Goal: Complete application form

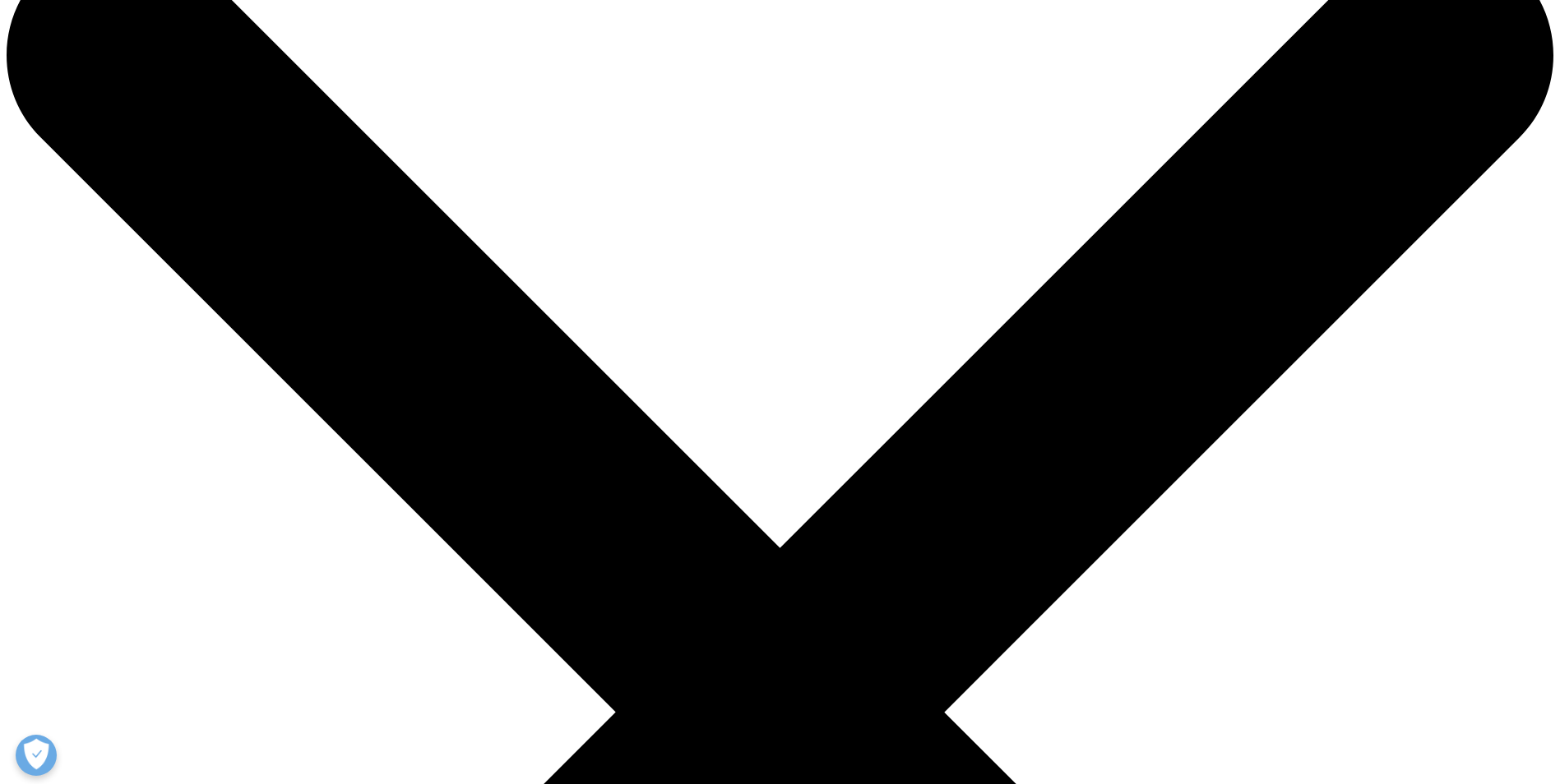
scroll to position [82, 0]
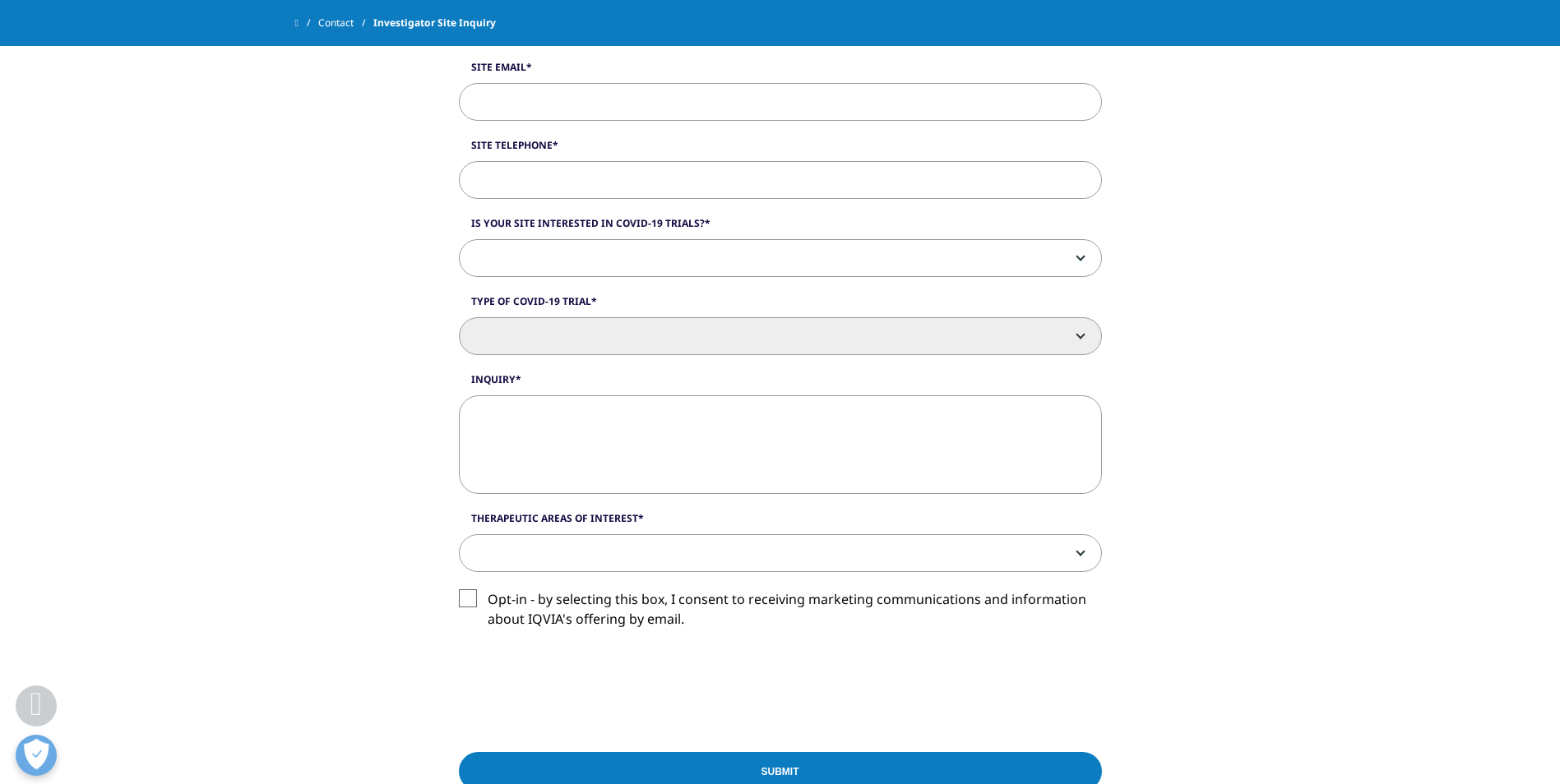
scroll to position [986, 0]
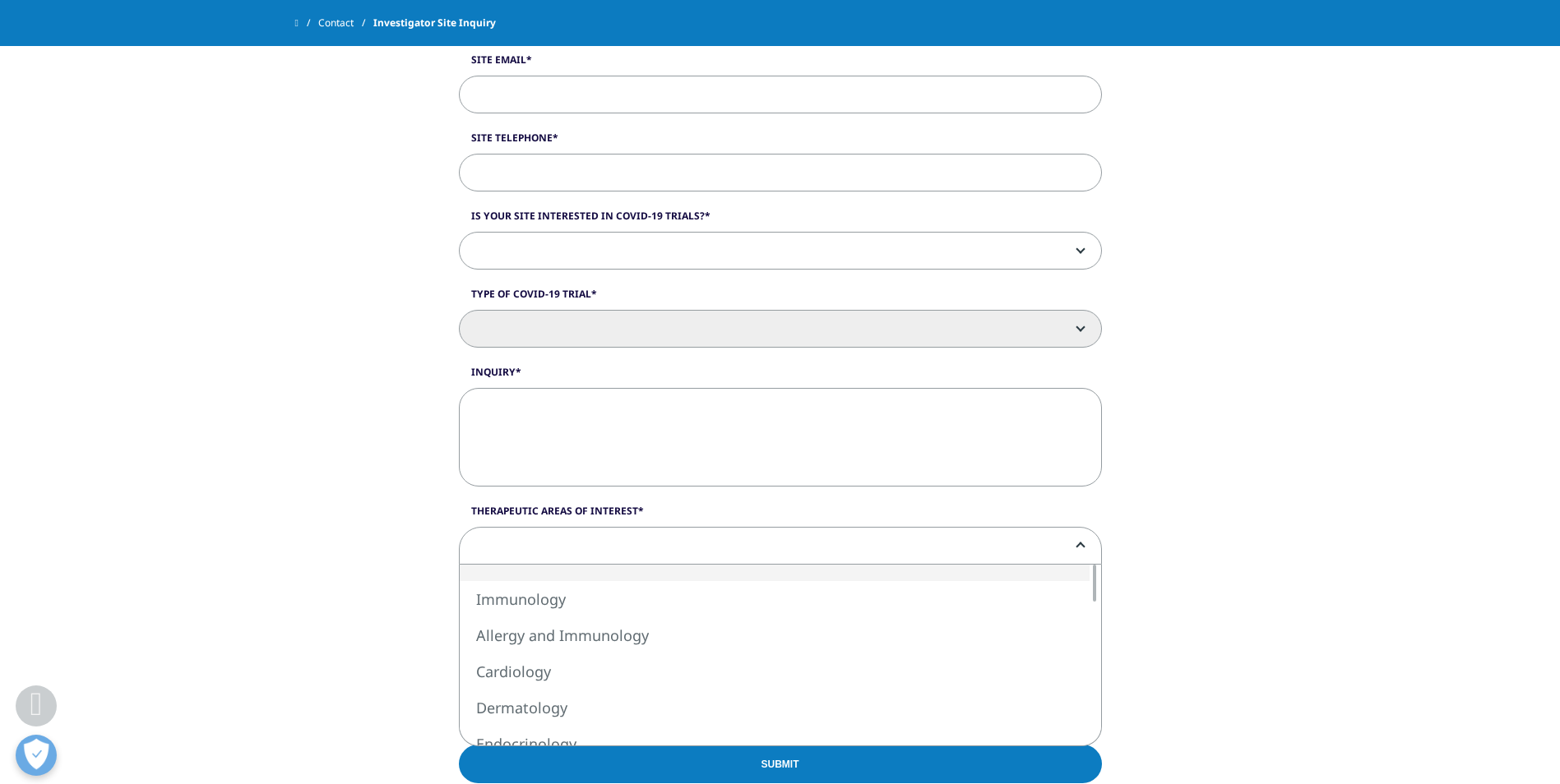
click at [1077, 552] on span at bounding box center [780, 547] width 641 height 38
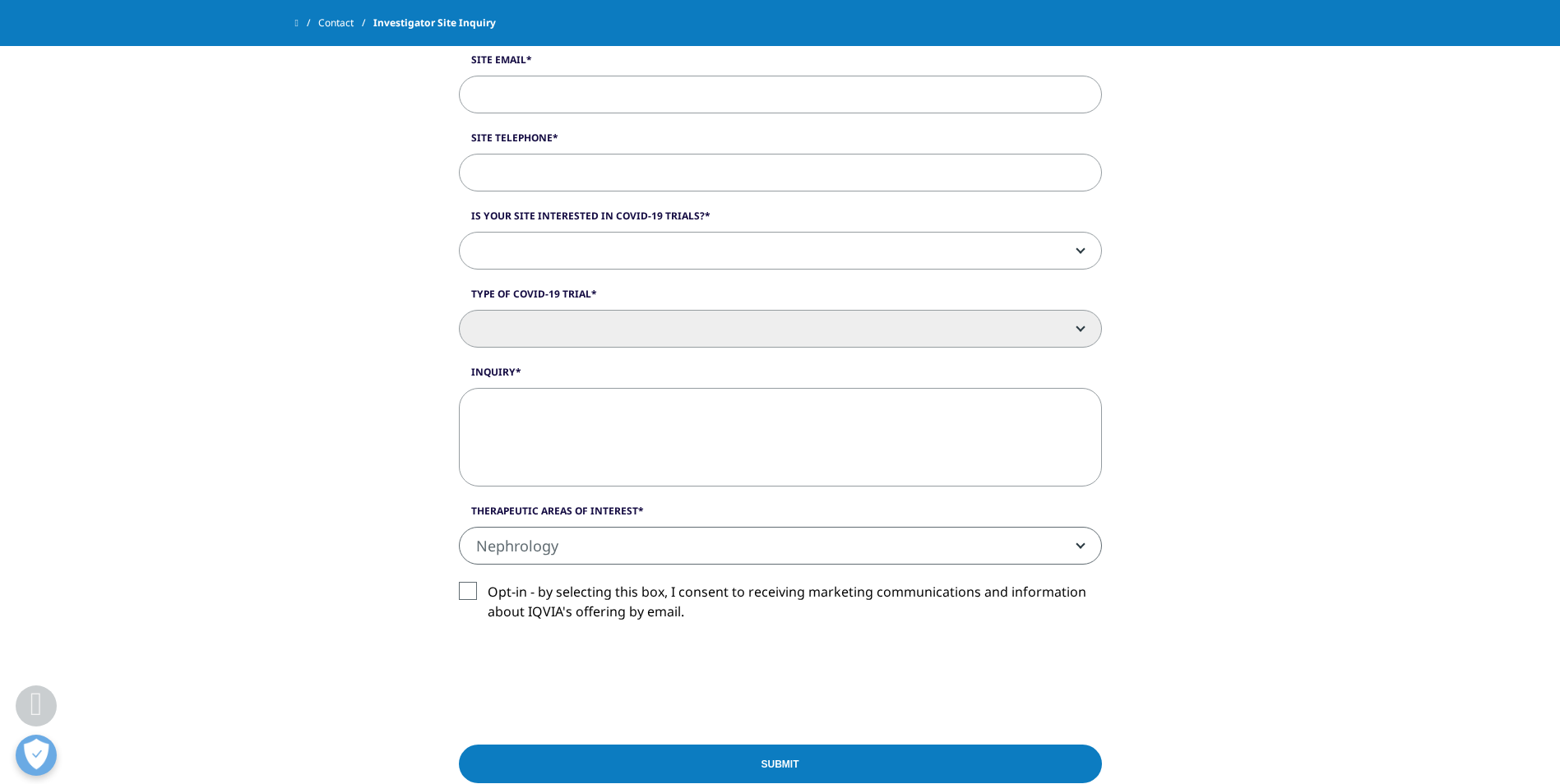
click at [643, 546] on span "Nephrology" at bounding box center [780, 547] width 641 height 38
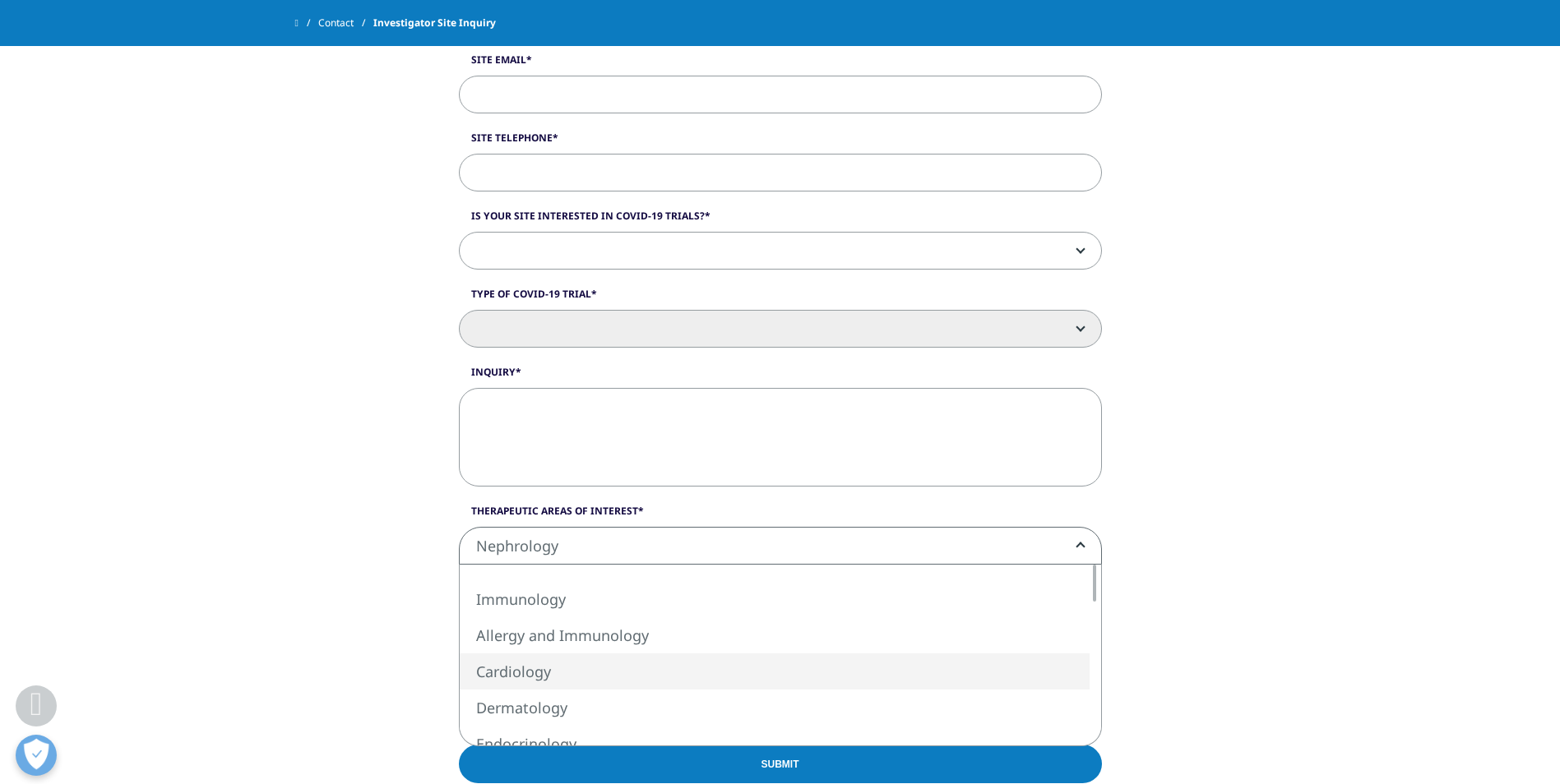
click at [1253, 660] on div "Site Details Role/Title Site Name Site Address Site State Site Country/Region […" at bounding box center [780, 207] width 1560 height 1437
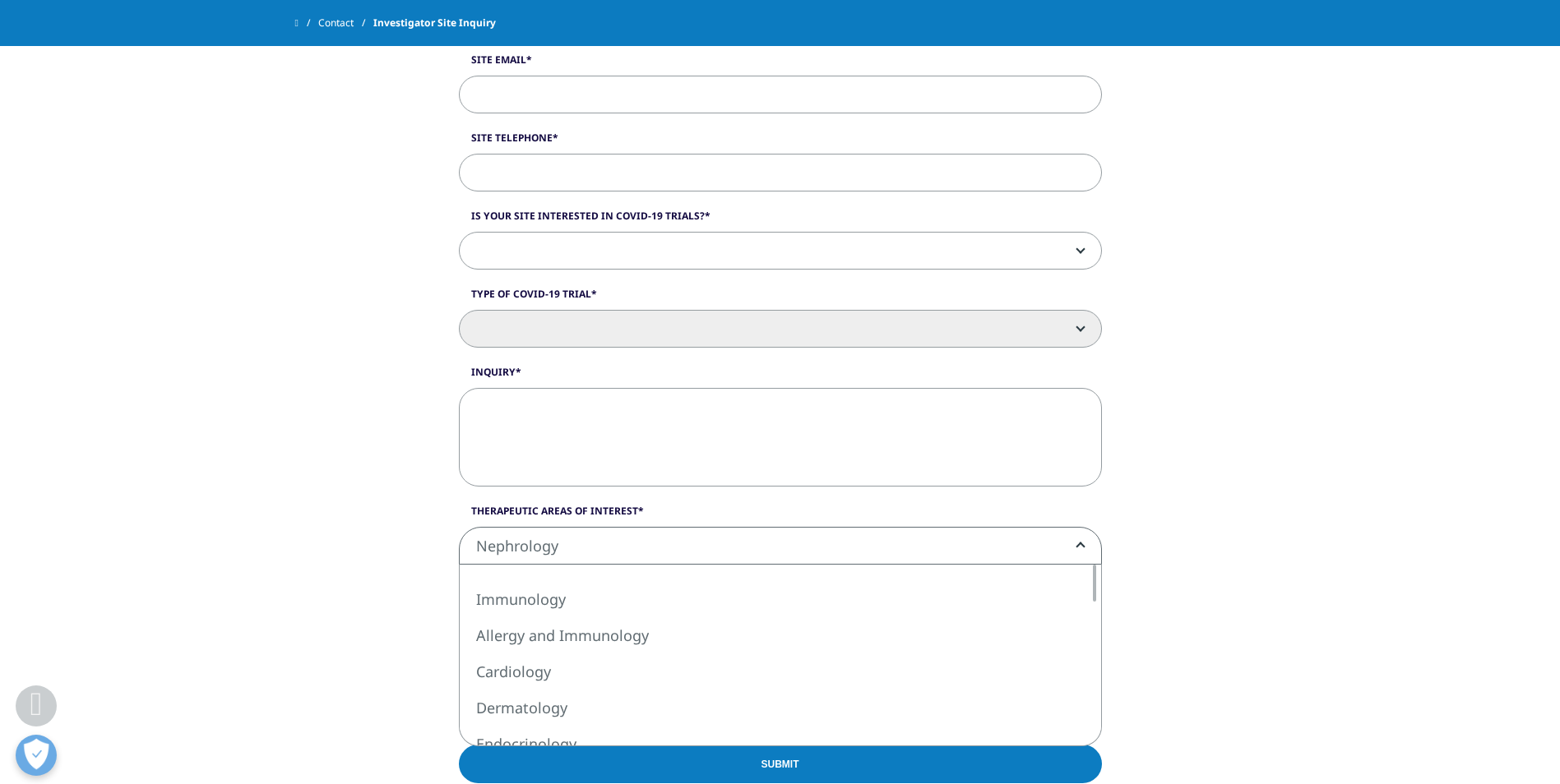
drag, startPoint x: 582, startPoint y: 555, endPoint x: 465, endPoint y: 542, distance: 117.7
click at [465, 542] on span "Nephrology" at bounding box center [780, 547] width 641 height 38
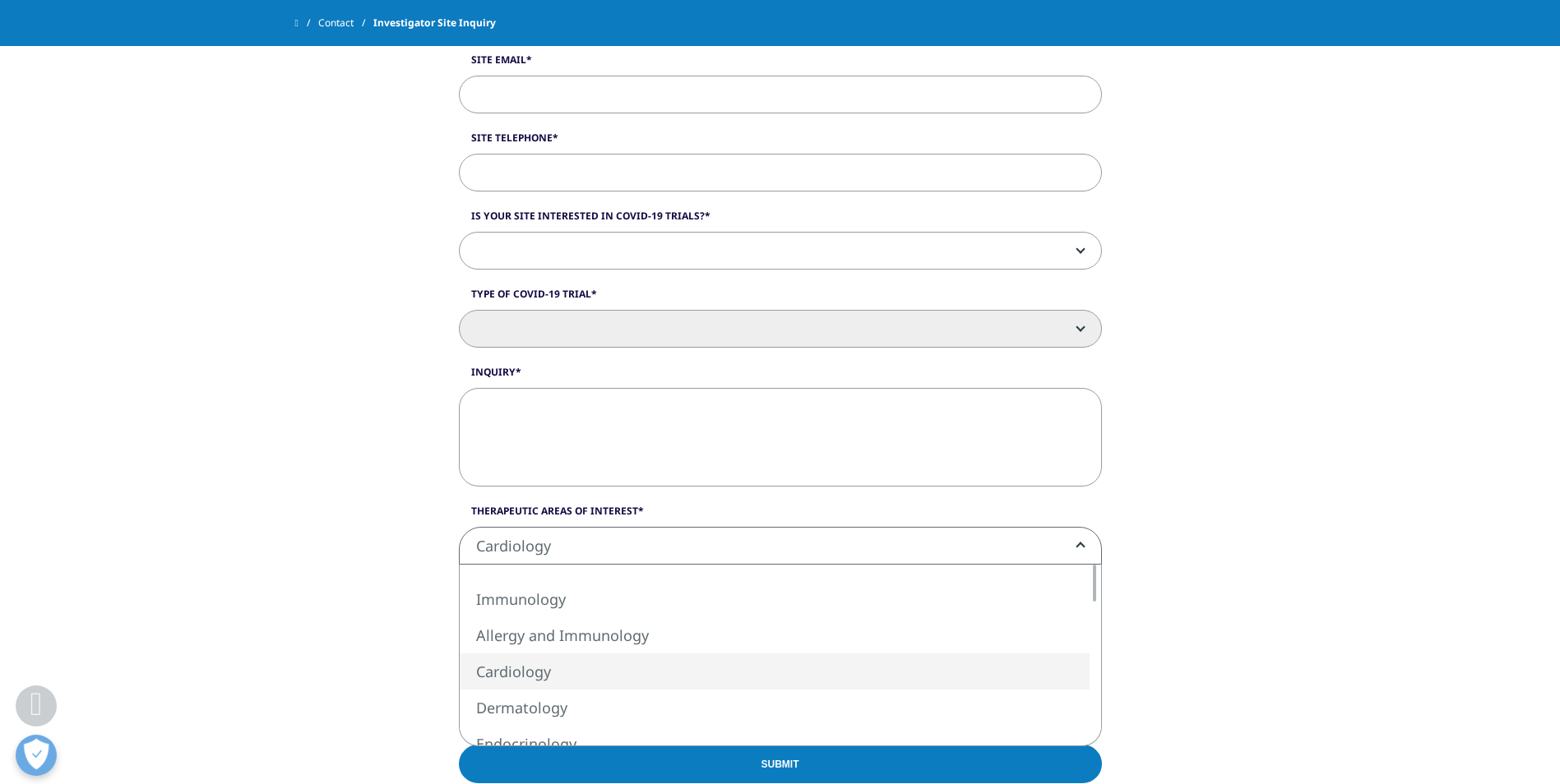
click at [1078, 552] on span "Cardiology" at bounding box center [780, 547] width 641 height 38
select select "Pharmacology"
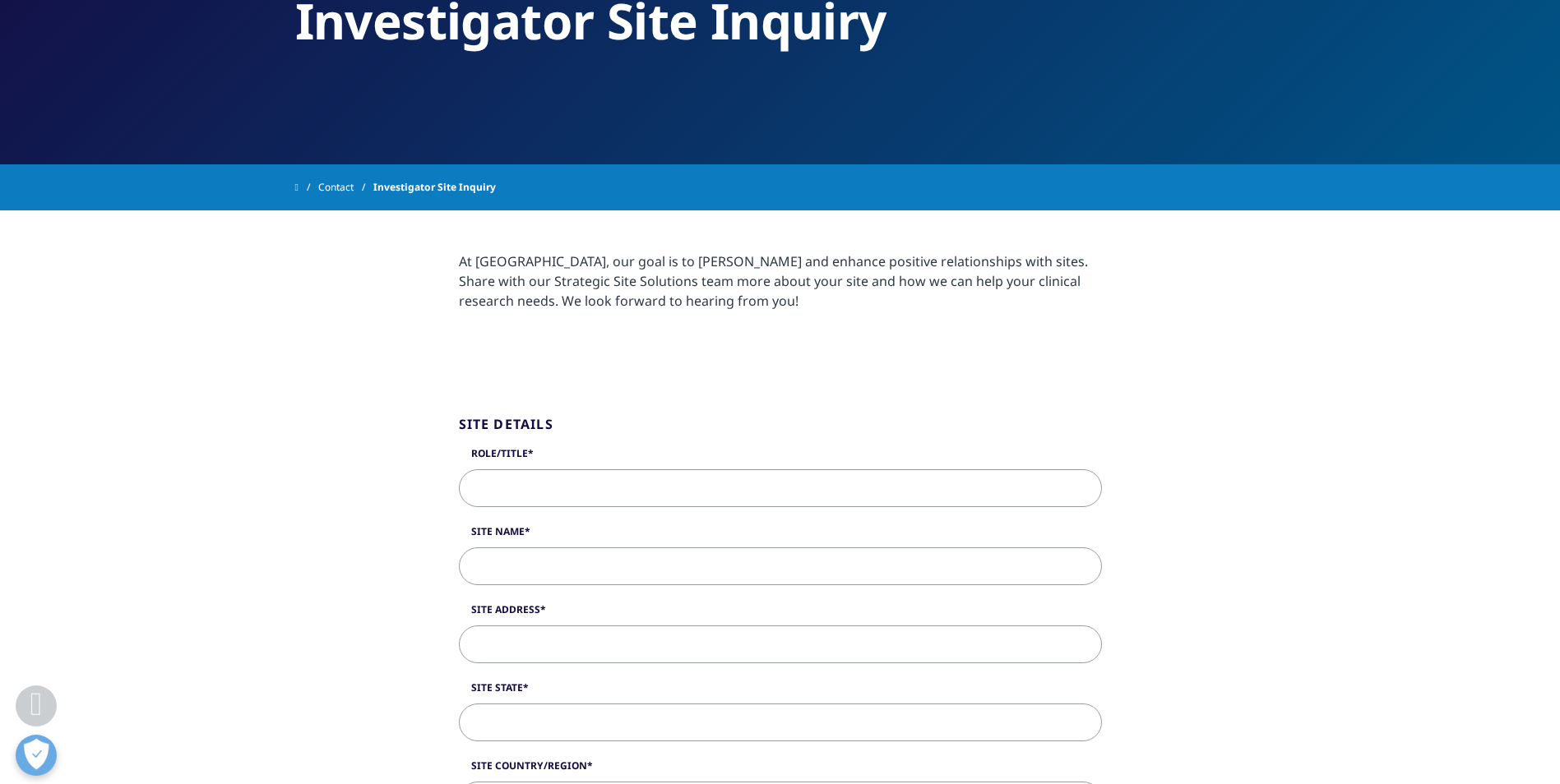
scroll to position [165, 0]
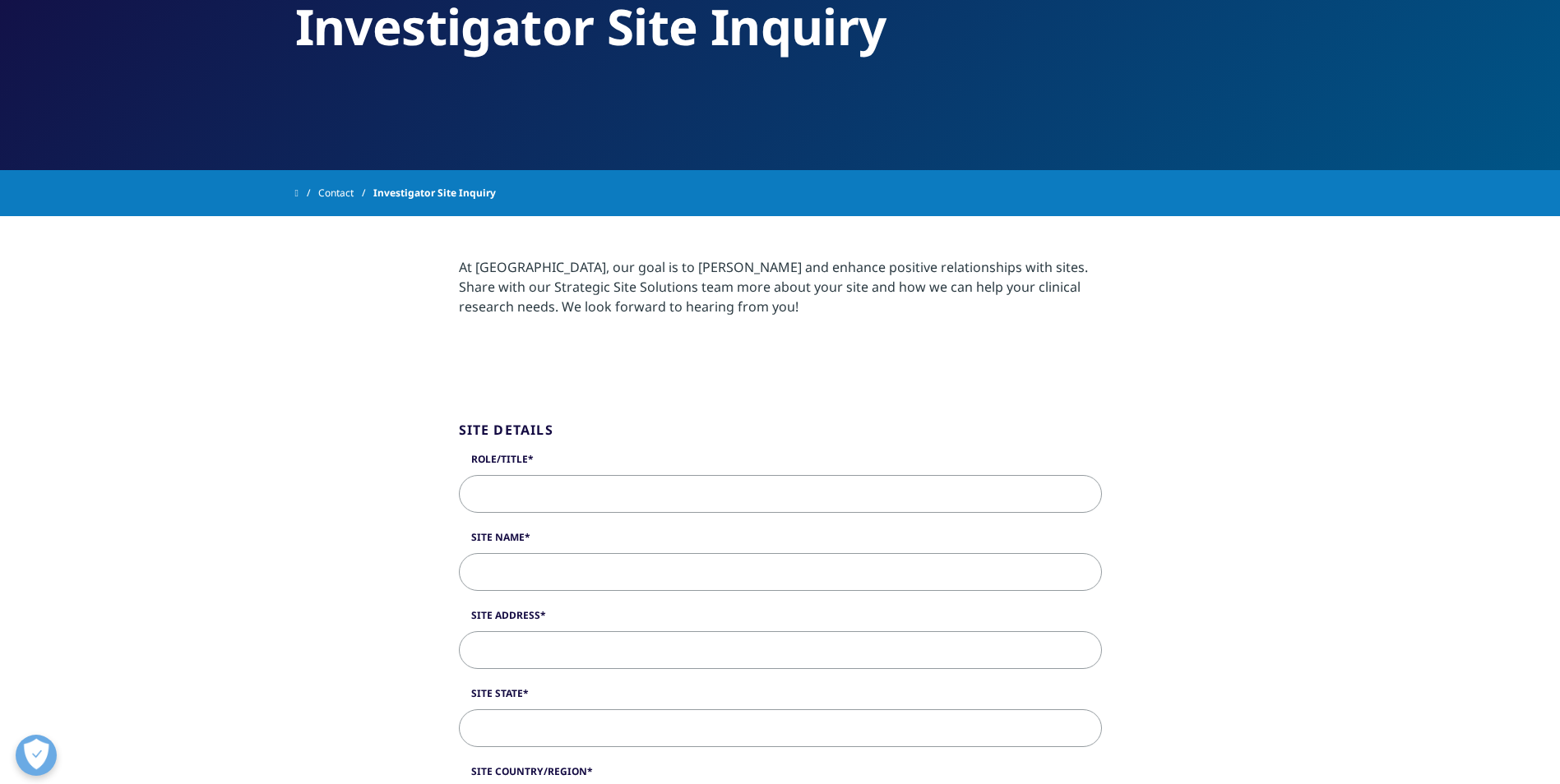
click at [602, 510] on input "Role/Title" at bounding box center [780, 494] width 643 height 38
type input "Assistant Director Healthcare Equity"
type input "[GEOGRAPHIC_DATA] - [GEOGRAPHIC_DATA]"
click at [524, 645] on input "Site Address" at bounding box center [780, 650] width 643 height 38
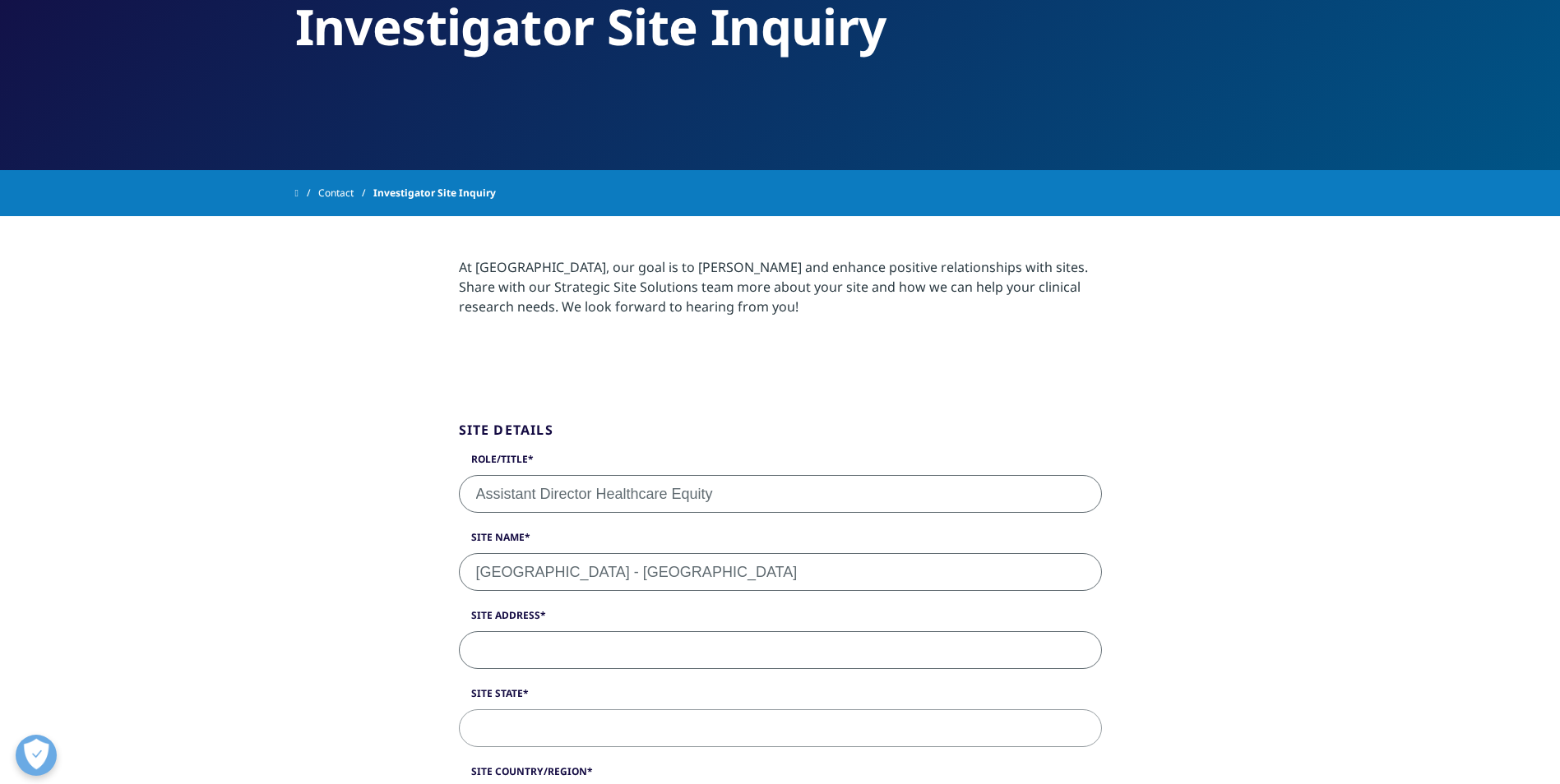
type input "[STREET_ADDRESS]"
type input "[GEOGRAPHIC_DATA]"
select select "[GEOGRAPHIC_DATA]"
type input "78229"
type input "[PERSON_NAME][EMAIL_ADDRESS][PERSON_NAME][DOMAIN_NAME]"
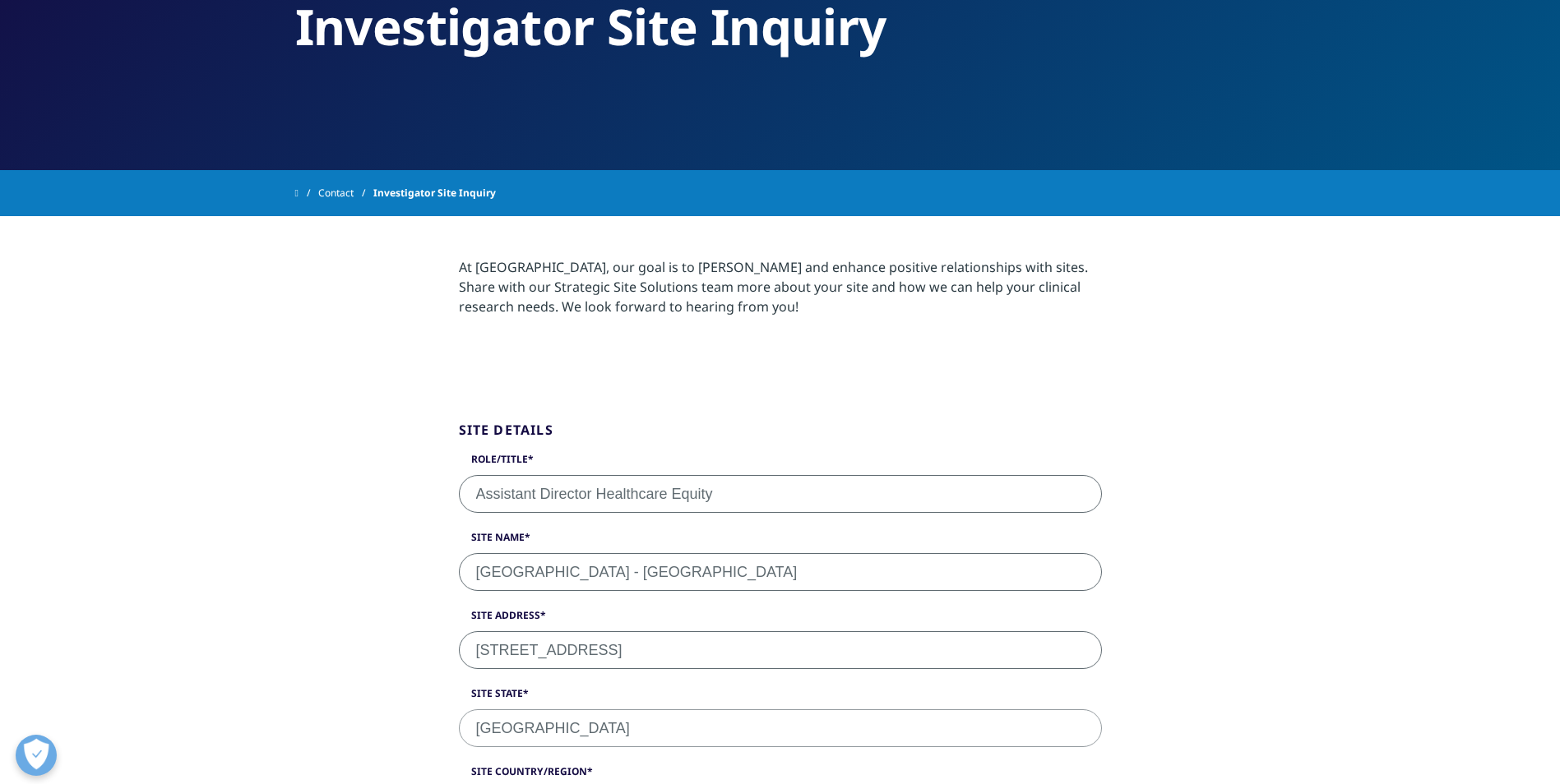
type input "2102325897"
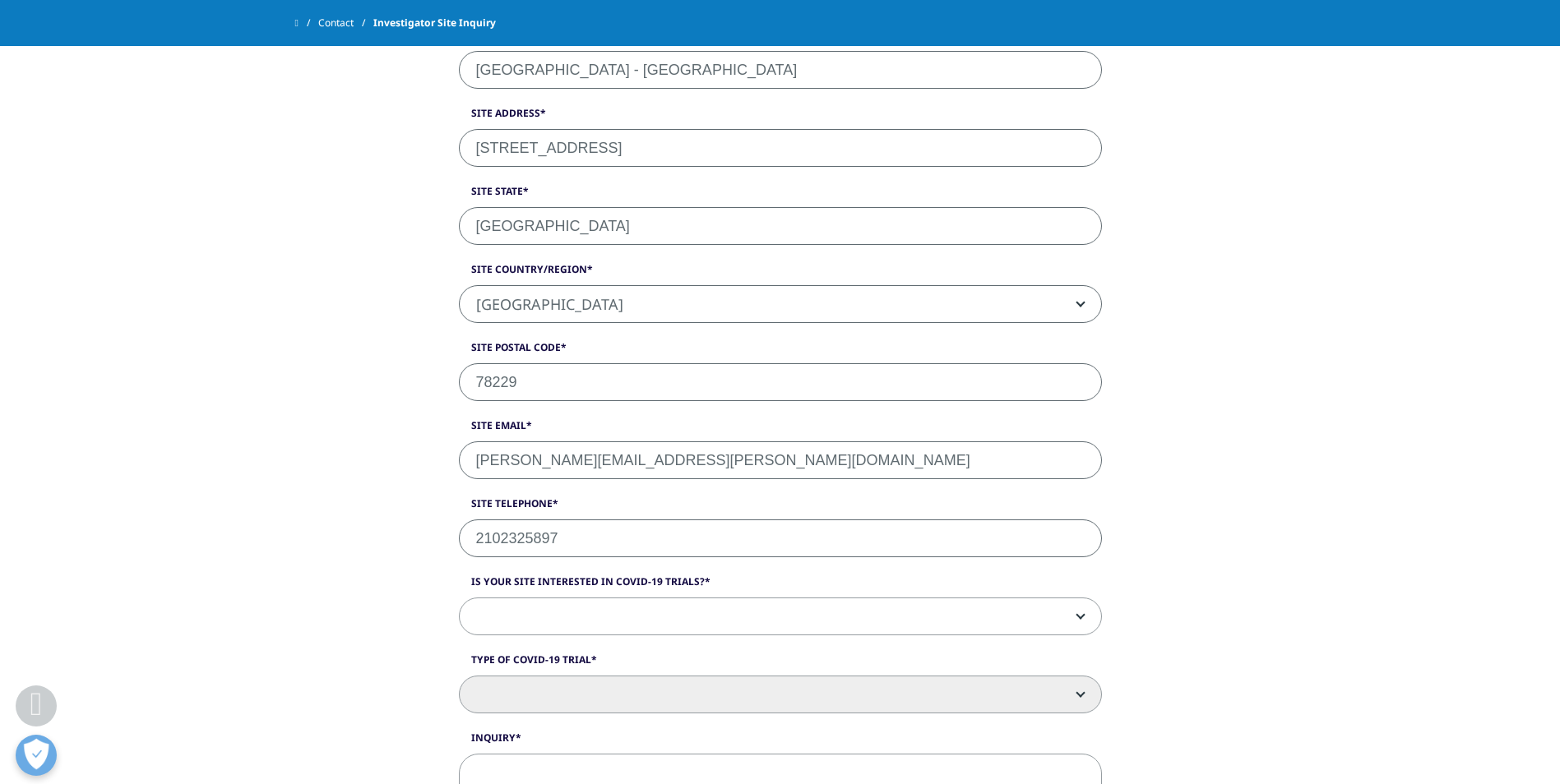
scroll to position [661, 0]
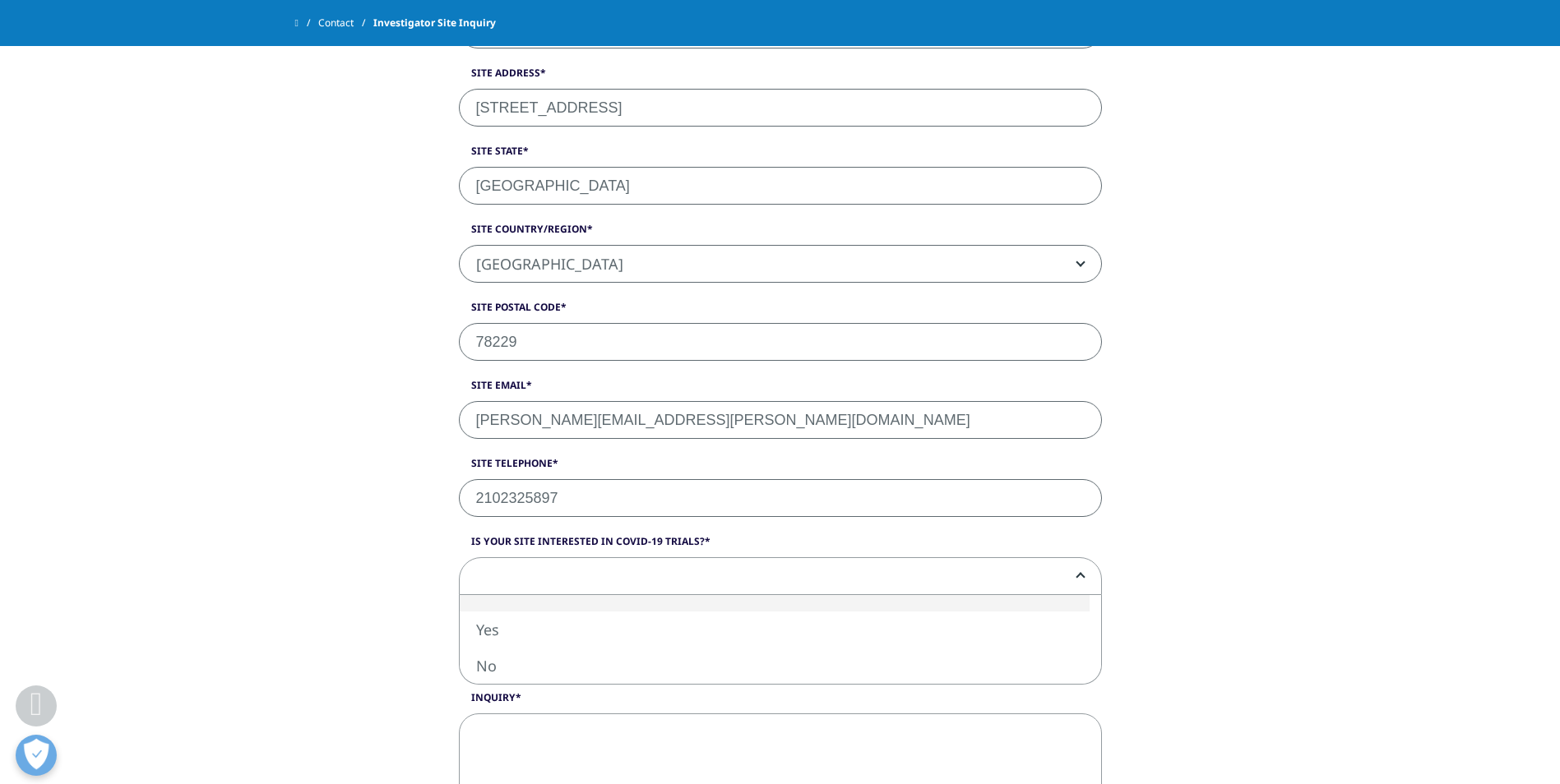
click at [567, 575] on span at bounding box center [780, 577] width 641 height 38
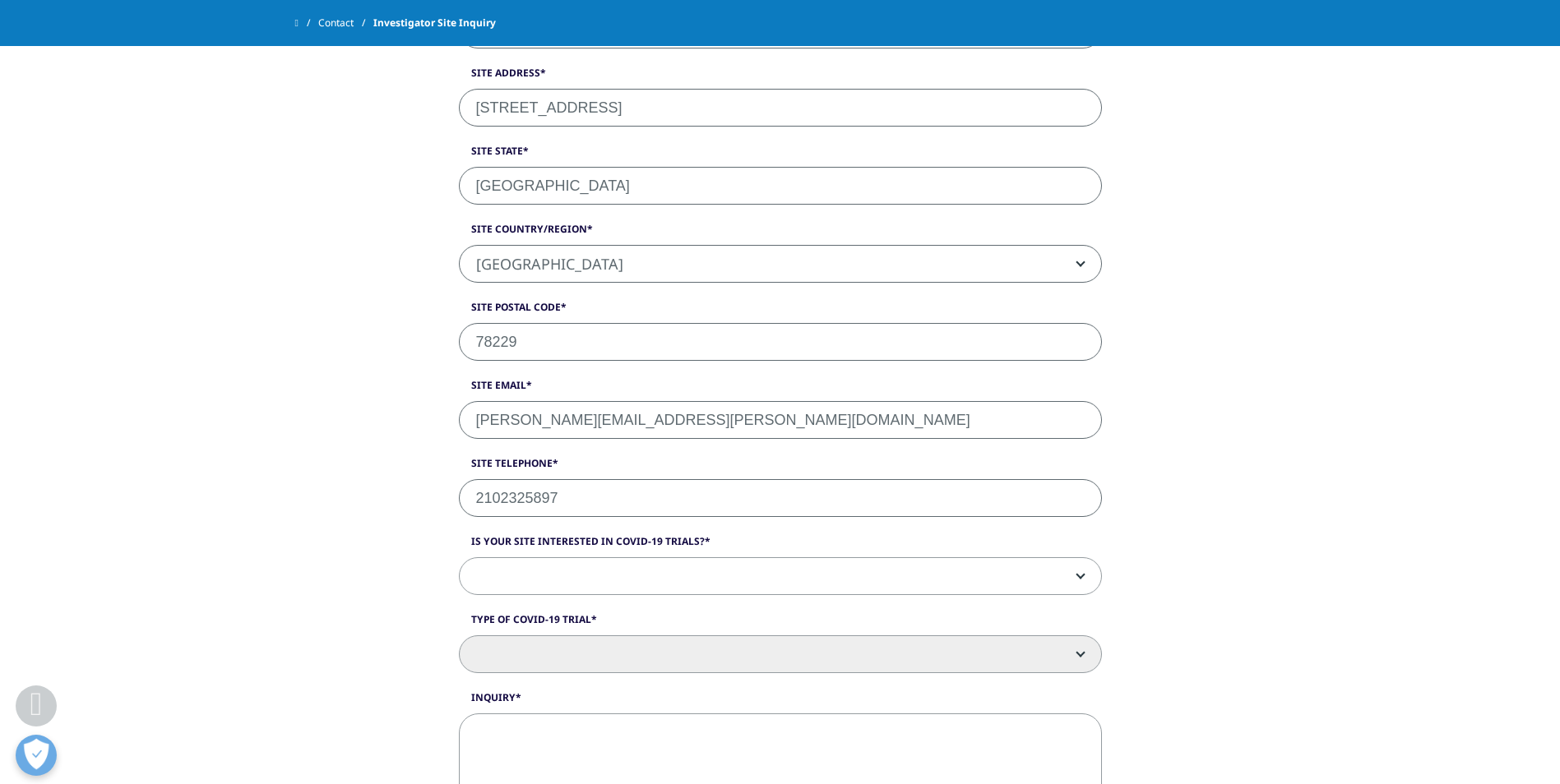
click at [567, 575] on span at bounding box center [780, 577] width 641 height 38
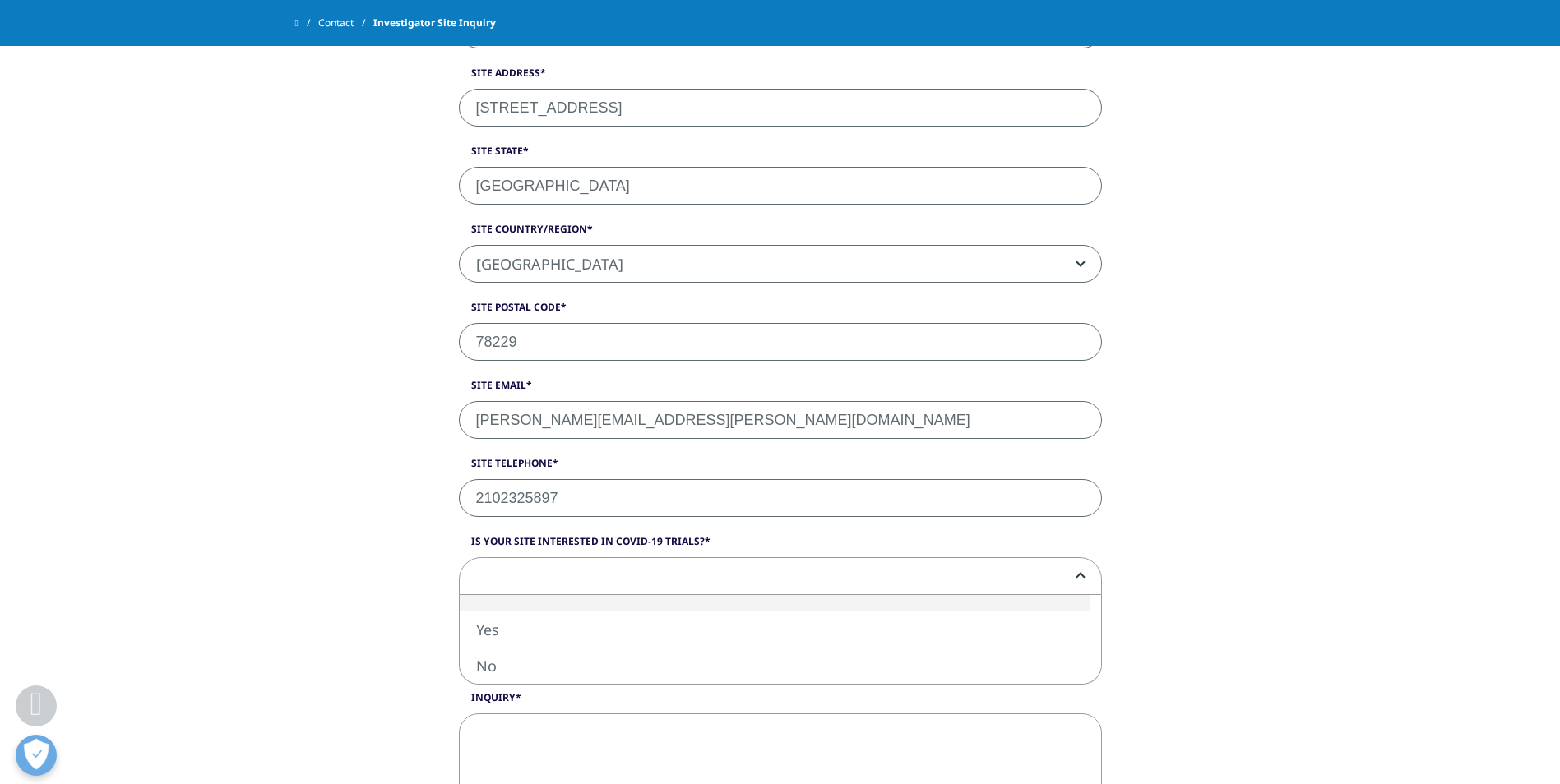
click at [567, 575] on span at bounding box center [780, 577] width 641 height 38
select select "Yes"
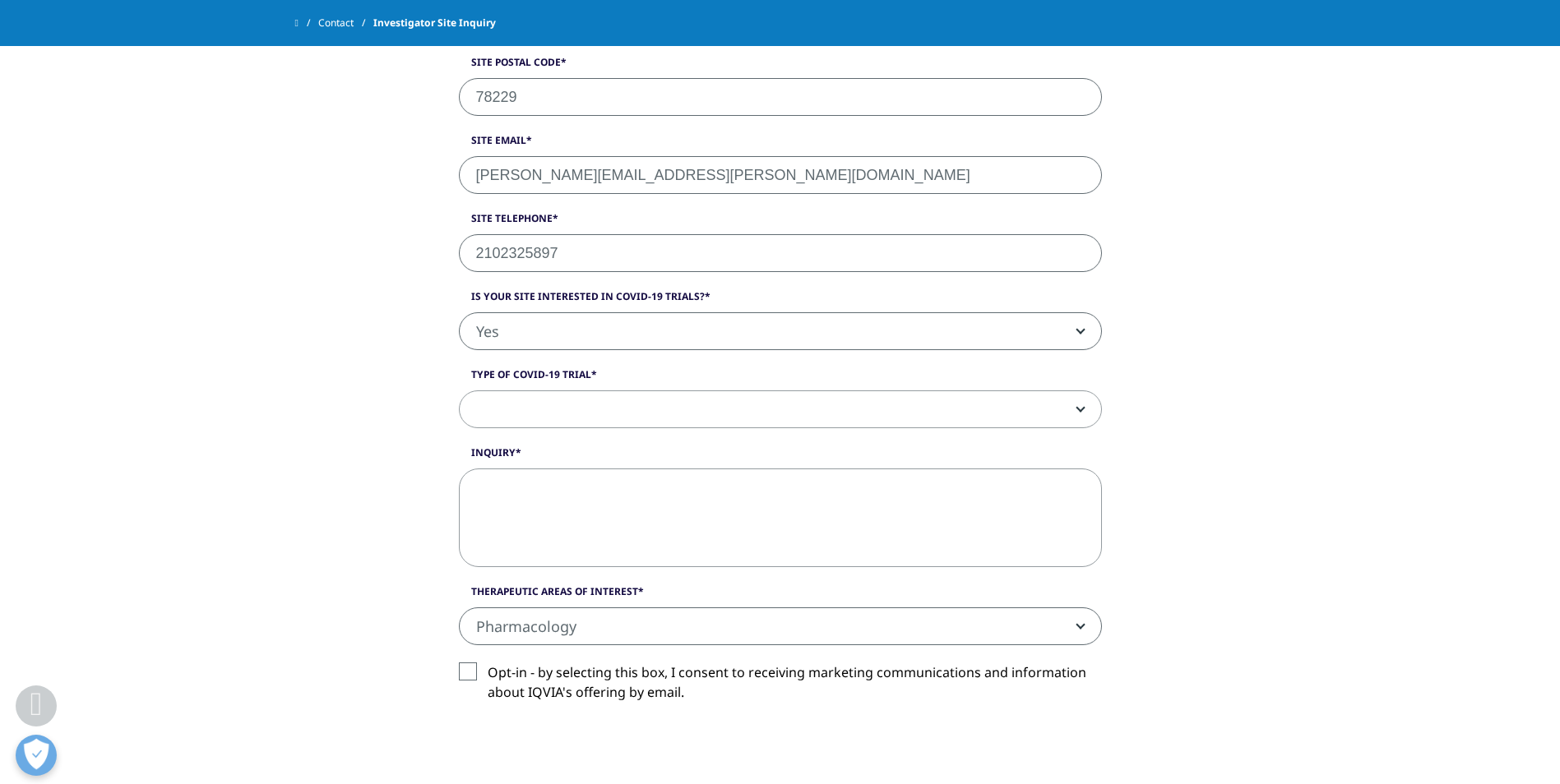
scroll to position [907, 0]
click at [552, 390] on span at bounding box center [780, 409] width 641 height 38
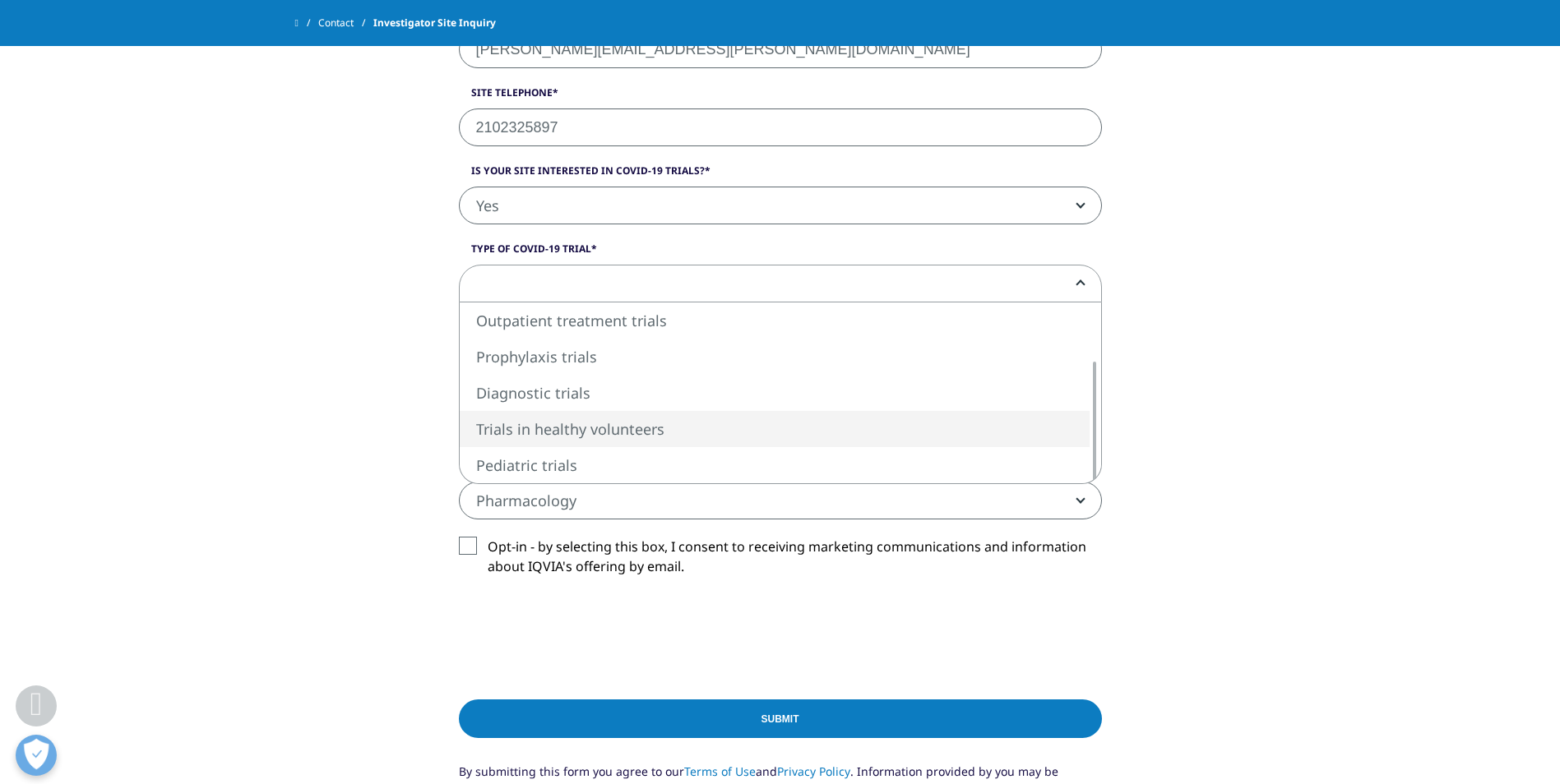
scroll to position [1071, 0]
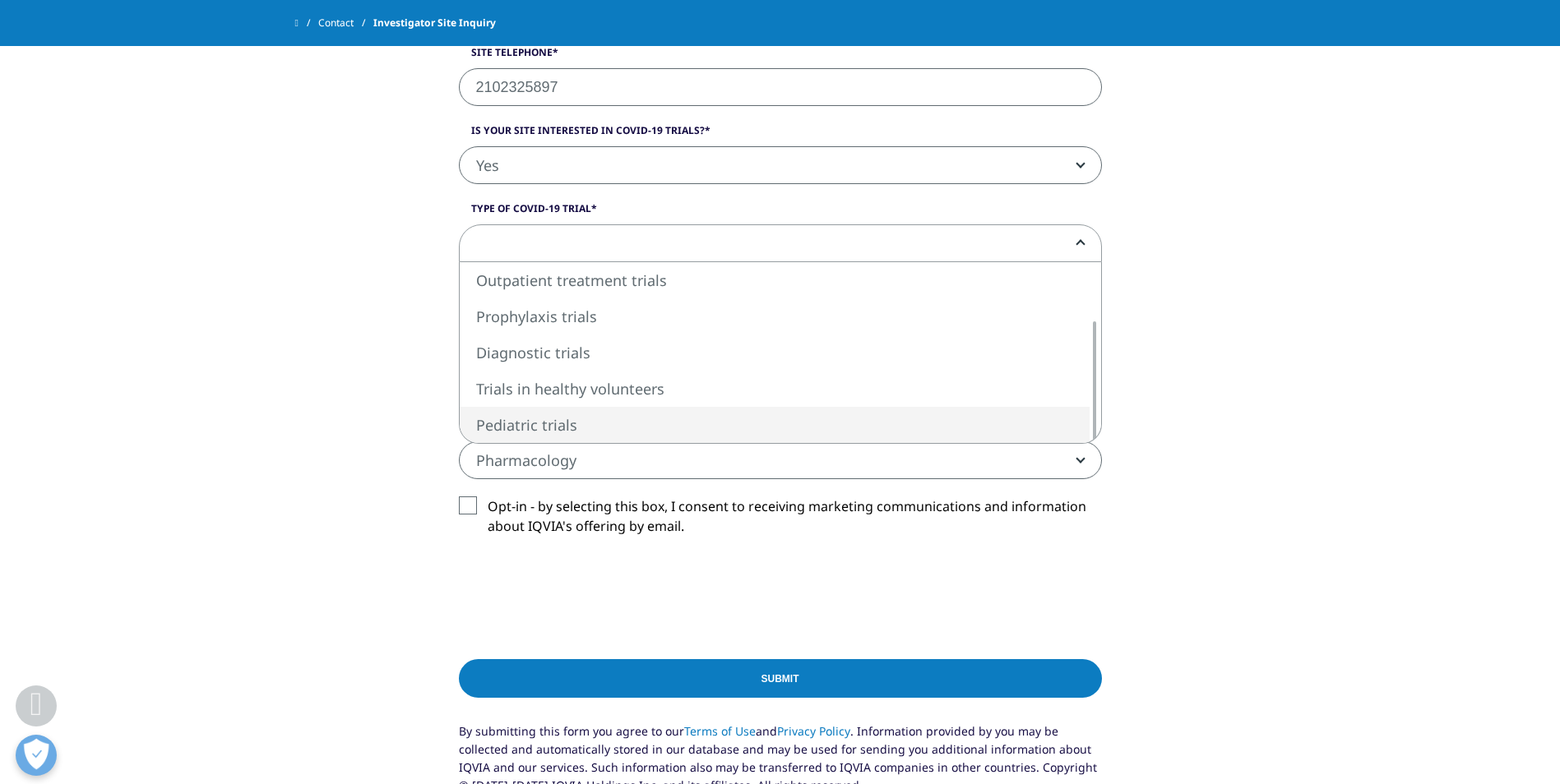
select select "Pediatric trials"
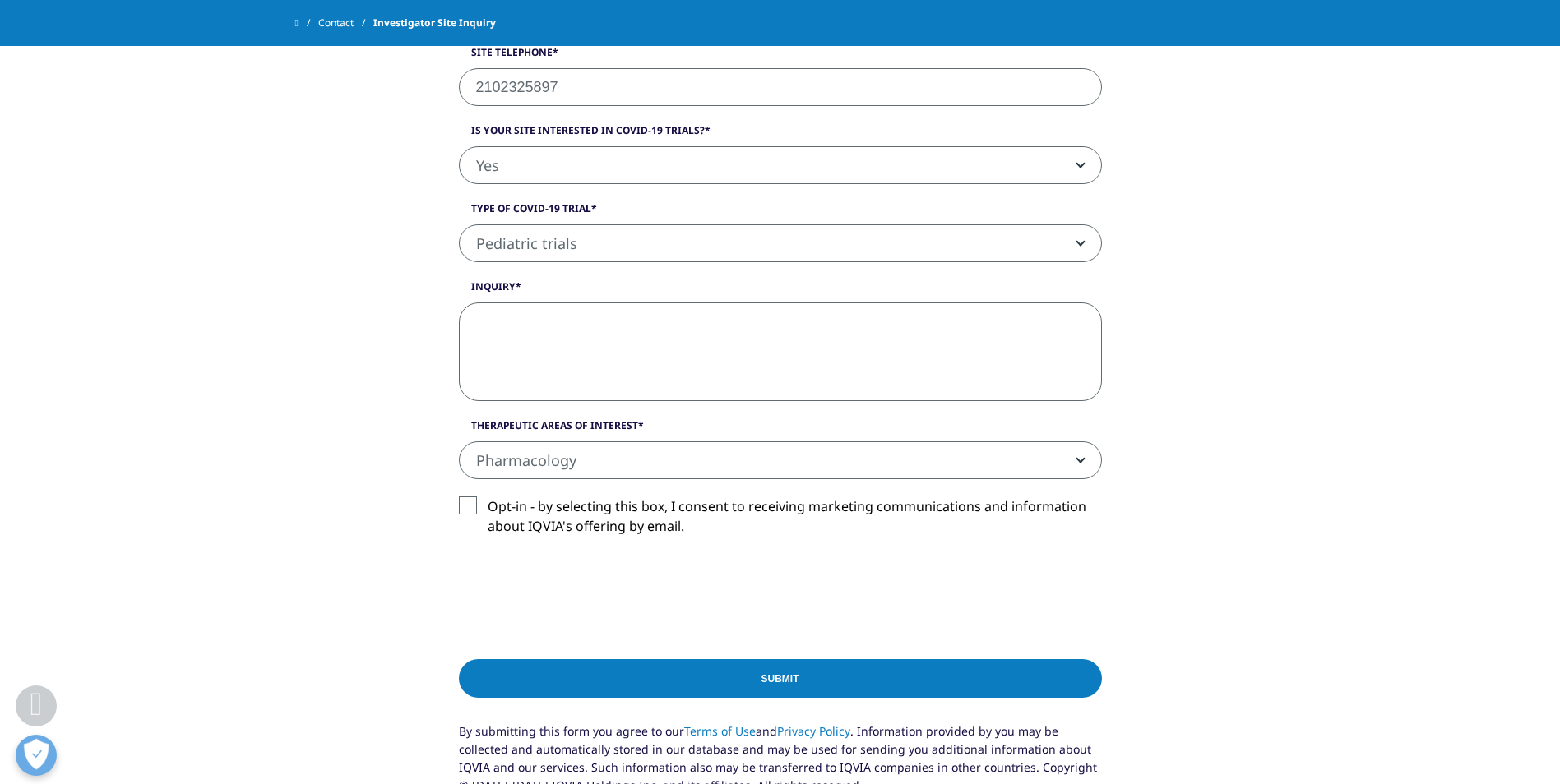
click at [519, 334] on textarea "Inquiry" at bounding box center [780, 352] width 643 height 98
click at [564, 323] on textarea "Inquiry" at bounding box center [780, 352] width 643 height 98
drag, startPoint x: 573, startPoint y: 340, endPoint x: 1029, endPoint y: 322, distance: 456.4
click at [1029, 322] on textarea "We have capacity to support cardiology, nephrology, pharmacology, GI, and urolo…" at bounding box center [780, 352] width 643 height 98
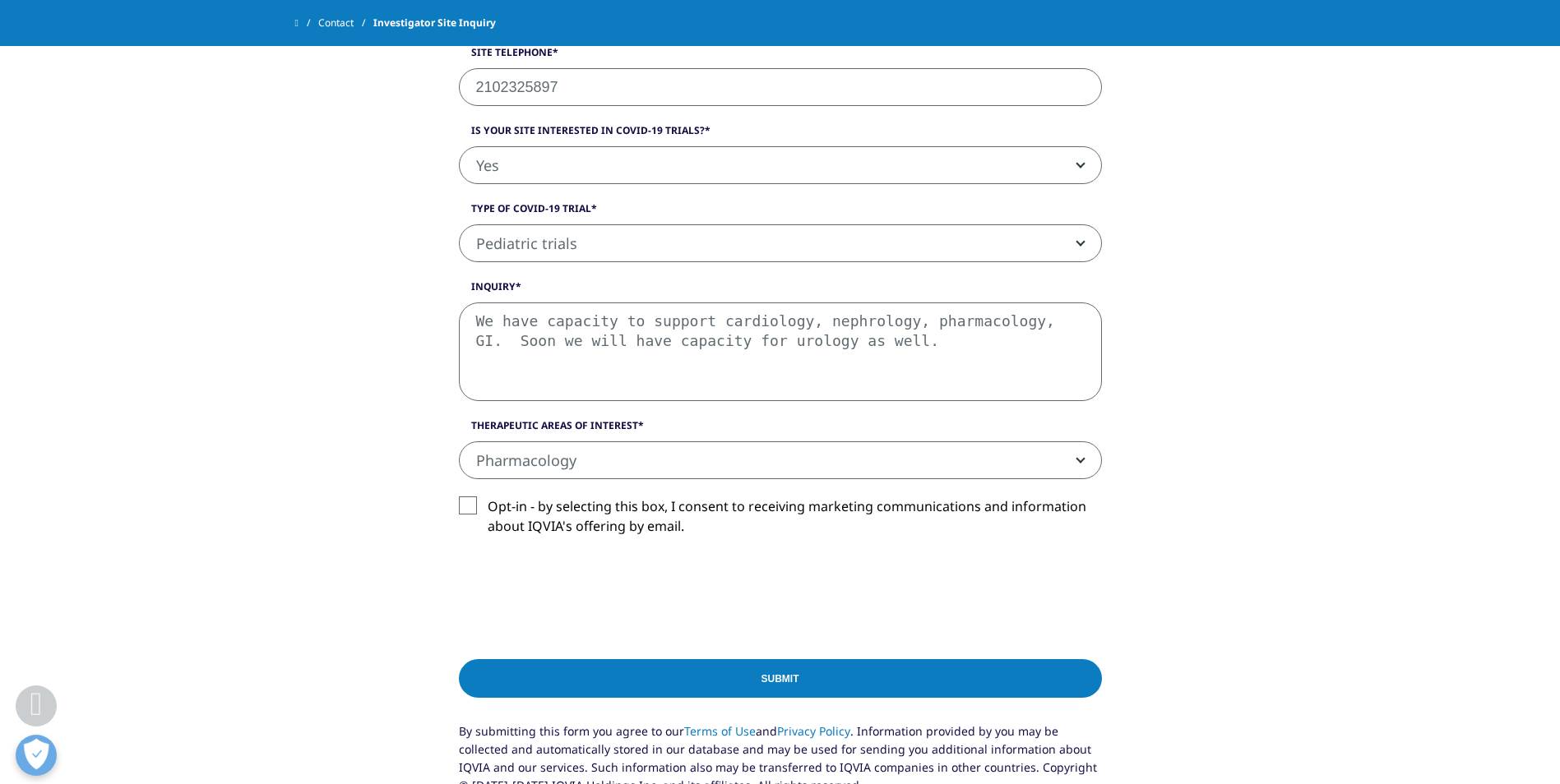
click at [1009, 319] on textarea "We have capacity to support cardiology, nephrology, pharmacology, GI. Soon we w…" at bounding box center [780, 352] width 643 height 98
click at [465, 505] on label "Opt-in - by selecting this box, I consent to receiving marketing communications…" at bounding box center [780, 520] width 643 height 48
click at [487, 497] on input "Opt-in - by selecting this box, I consent to receiving marketing communications…" at bounding box center [487, 497] width 0 height 0
click at [872, 340] on textarea "We have capacity to support cardiology, nephrology, pharmacology, and GI. Soon …" at bounding box center [780, 352] width 643 height 98
click at [870, 340] on textarea "We have capacity to support cardiology, nephrology, pharmacology, and GI. Soon …" at bounding box center [780, 352] width 643 height 98
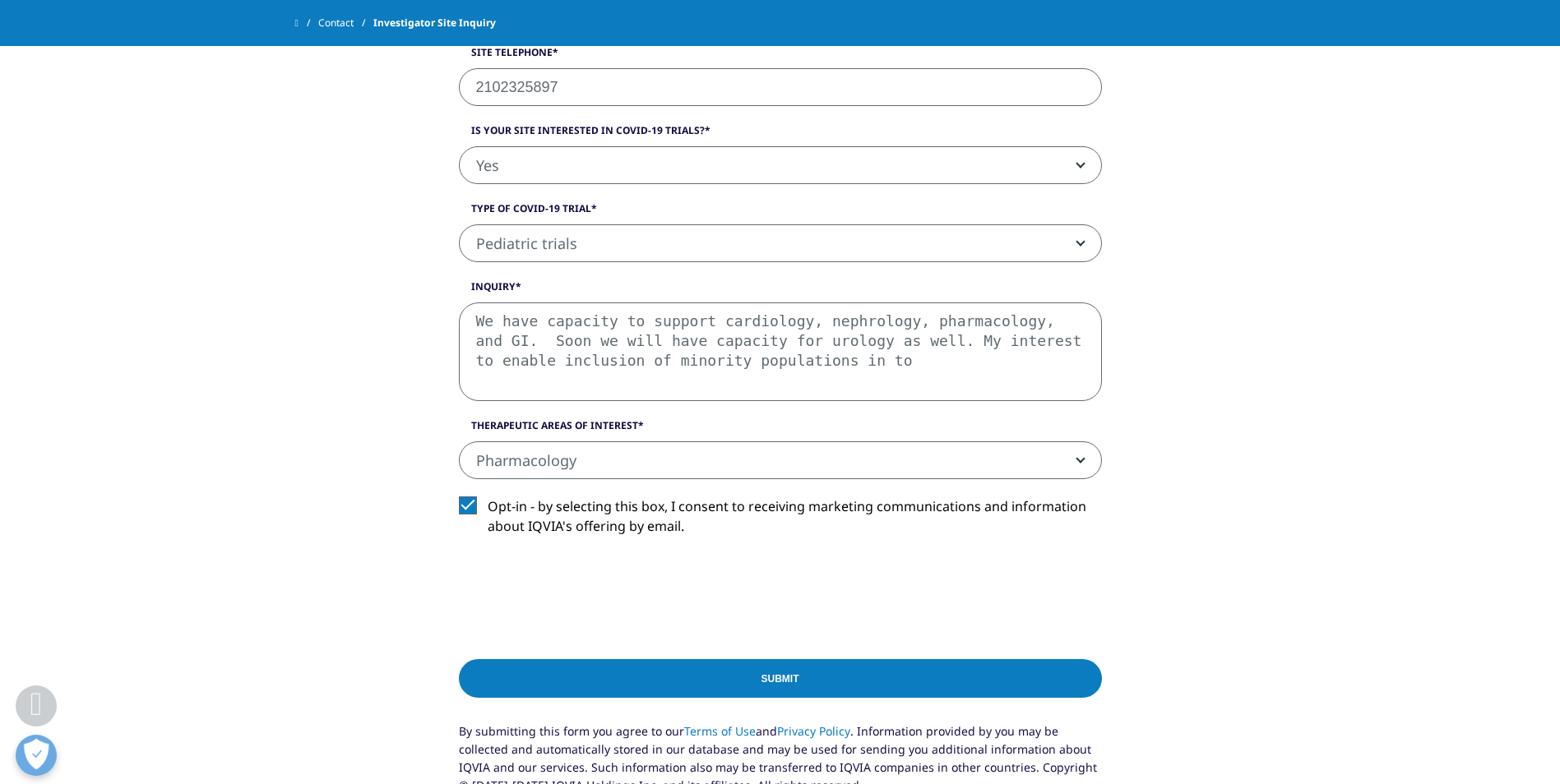
drag, startPoint x: 884, startPoint y: 340, endPoint x: 867, endPoint y: 342, distance: 17.1
click at [867, 342] on textarea "We have capacity to support cardiology, nephrology, pharmacology, and GI. Soon …" at bounding box center [780, 352] width 643 height 98
click at [903, 357] on textarea "We have capacity to support cardiology, nephrology, pharmacology, and GI. Soon …" at bounding box center [780, 352] width 643 height 98
drag, startPoint x: 826, startPoint y: 372, endPoint x: 768, endPoint y: 375, distance: 58.1
click at [768, 375] on textarea "We have capacity to support cardiology, nephrology, pharmacology, and GI. Soon …" at bounding box center [780, 352] width 643 height 98
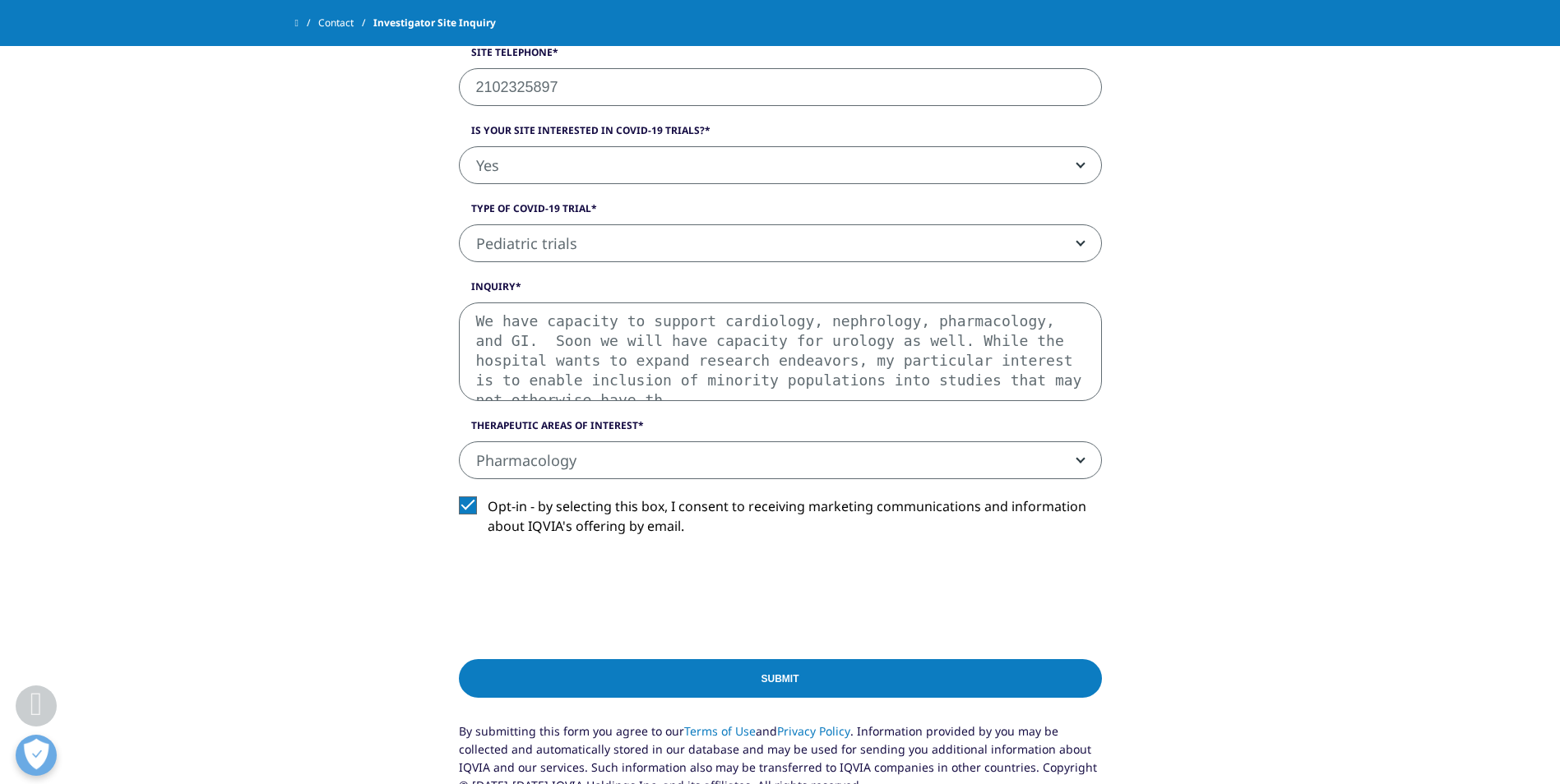
scroll to position [9, 0]
type textarea "We have capacity to support cardiology, nephrology, pharmacology, and GI. Soon …"
click at [639, 681] on input "Submit" at bounding box center [780, 678] width 643 height 39
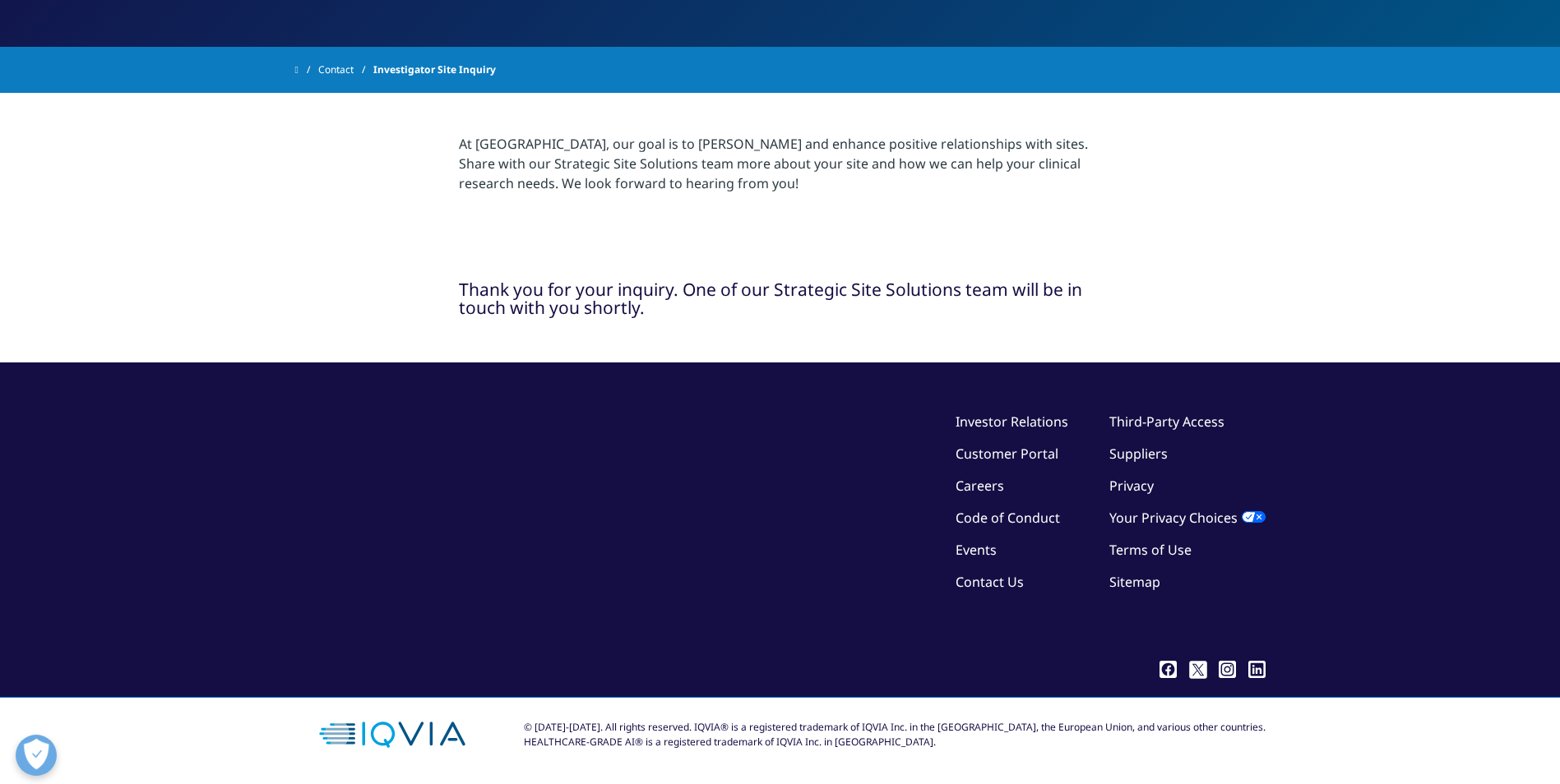
scroll to position [242, 0]
